Goal: Information Seeking & Learning: Find specific fact

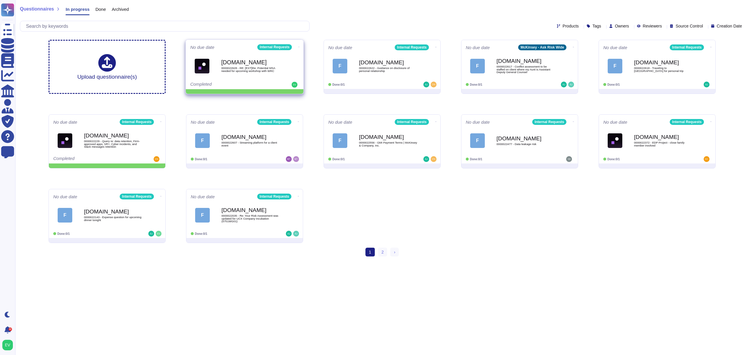
click at [298, 46] on icon at bounding box center [298, 46] width 1 height 1
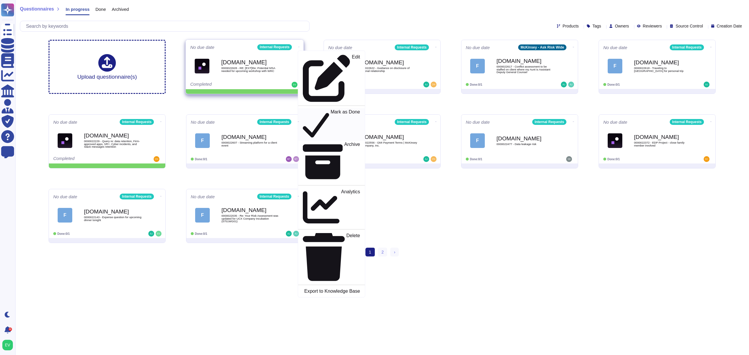
click at [331, 110] on p "Mark as Done" at bounding box center [346, 125] width 30 height 30
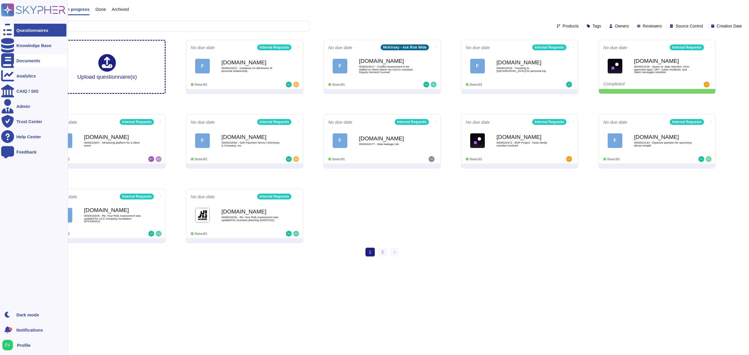
click at [21, 63] on div "Documents" at bounding box center [33, 60] width 65 height 13
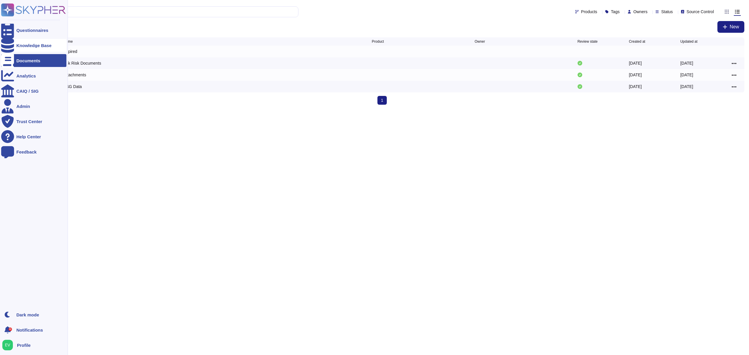
click at [35, 51] on div "Knowledge Base" at bounding box center [33, 45] width 65 height 13
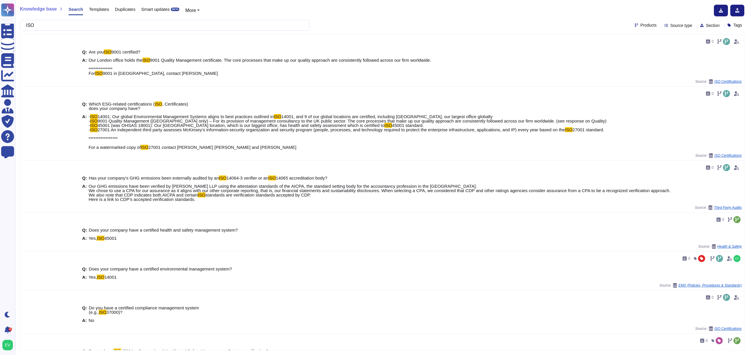
type input "ISO"
click at [96, 11] on span "Templates" at bounding box center [99, 9] width 20 height 4
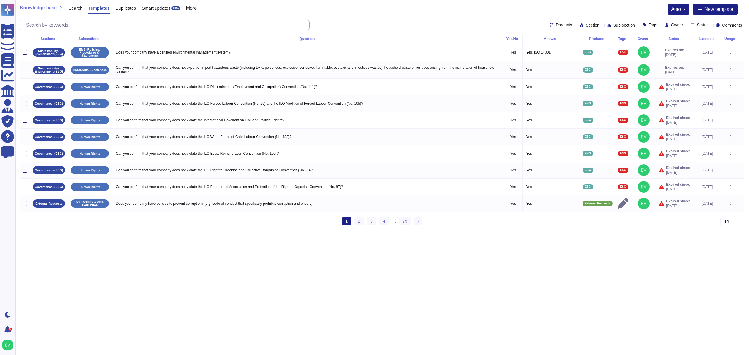
click at [89, 22] on input "text" at bounding box center [166, 25] width 286 height 10
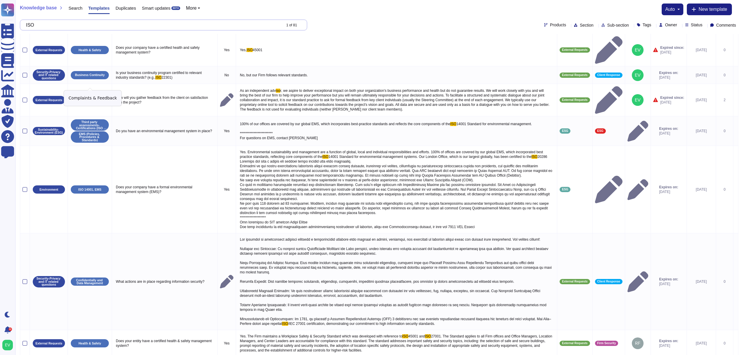
scroll to position [82, 0]
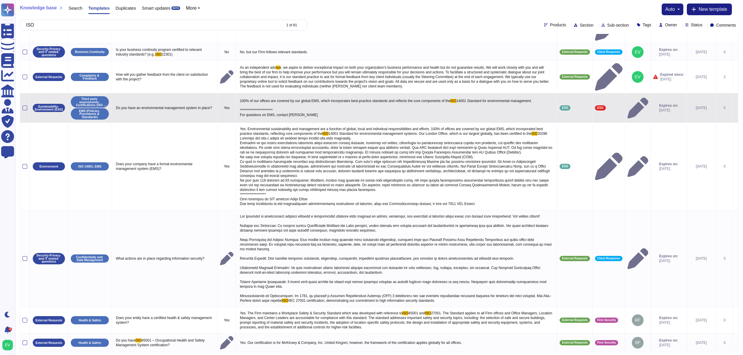
type input "ISO"
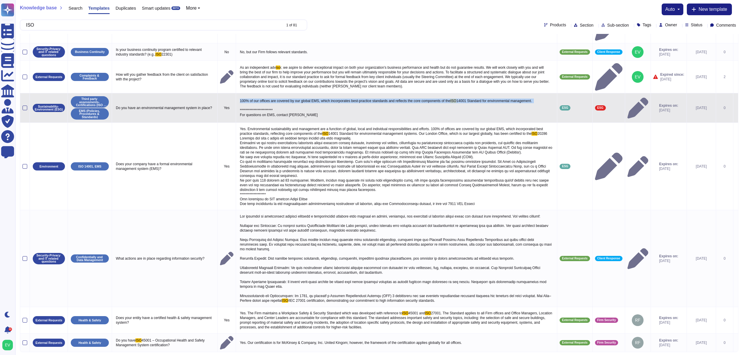
drag, startPoint x: 538, startPoint y: 85, endPoint x: 238, endPoint y: 87, distance: 299.6
click at [238, 93] on td "**********" at bounding box center [396, 108] width 321 height 30
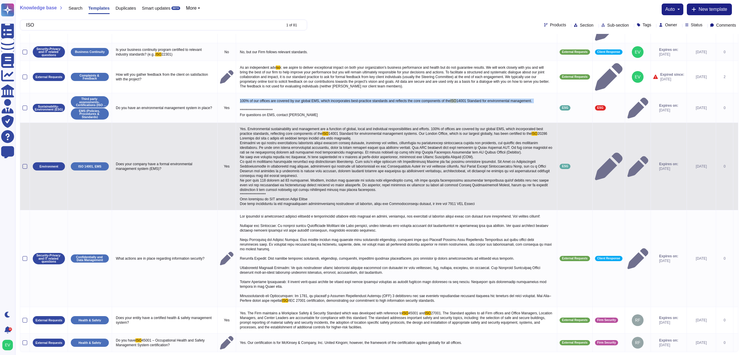
scroll to position [81, 0]
